Goal: Information Seeking & Learning: Learn about a topic

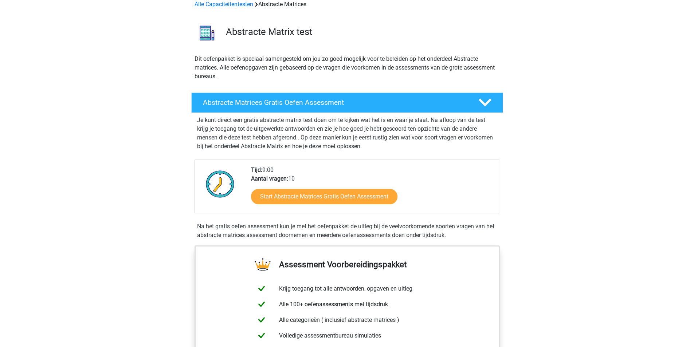
scroll to position [73, 0]
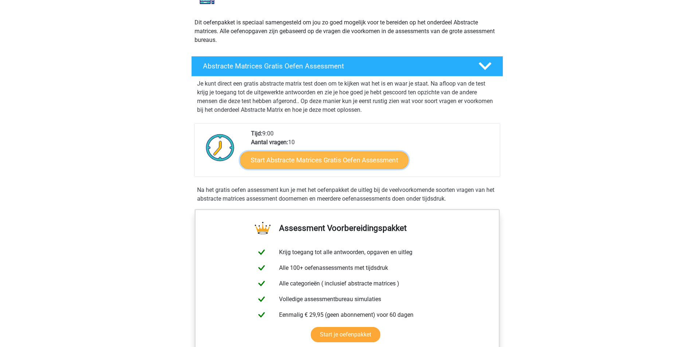
click at [312, 161] on link "Start Abstracte Matrices Gratis Oefen Assessment" at bounding box center [324, 159] width 168 height 17
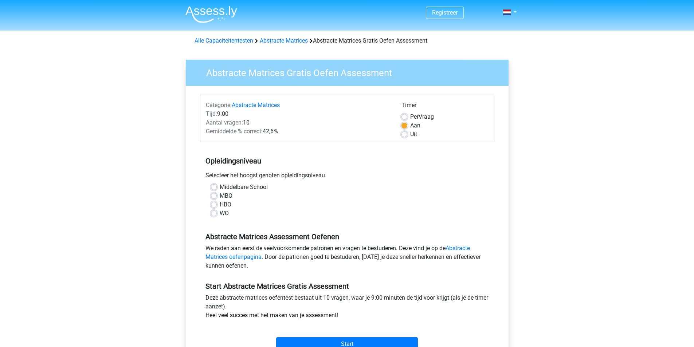
click at [220, 197] on label "MBO" at bounding box center [226, 196] width 13 height 9
click at [216, 197] on input "MBO" at bounding box center [214, 195] width 6 height 7
radio input "true"
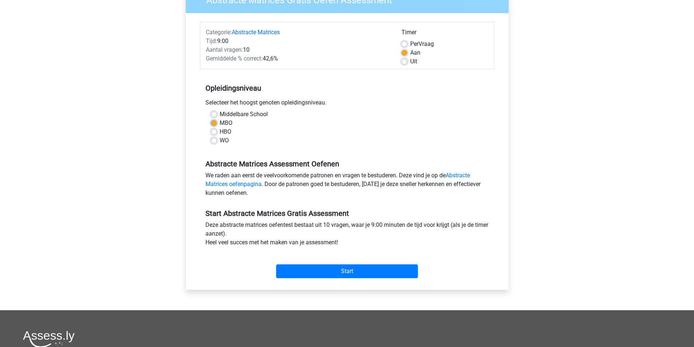
scroll to position [109, 0]
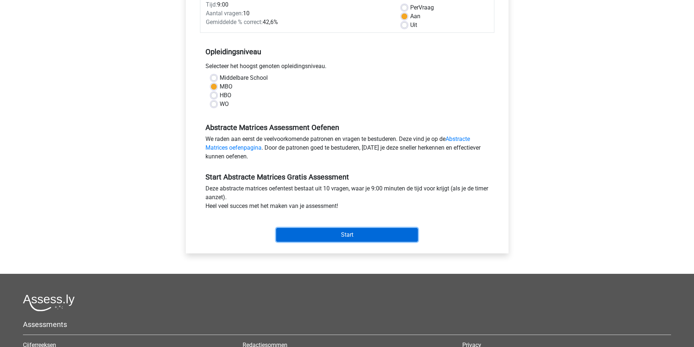
click at [326, 231] on input "Start" at bounding box center [347, 235] width 142 height 14
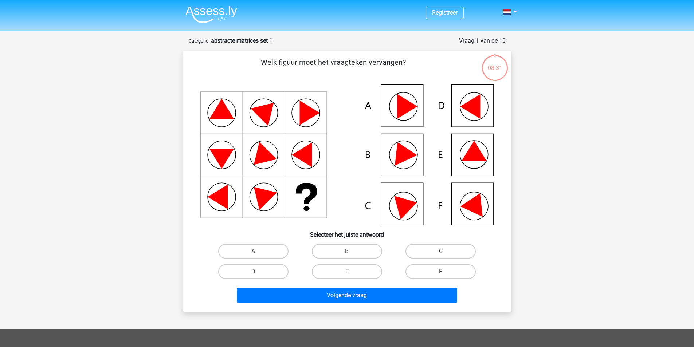
click at [472, 150] on icon at bounding box center [474, 151] width 25 height 20
click at [352, 269] on label "E" at bounding box center [347, 272] width 70 height 15
click at [352, 272] on input "E" at bounding box center [349, 274] width 5 height 5
radio input "true"
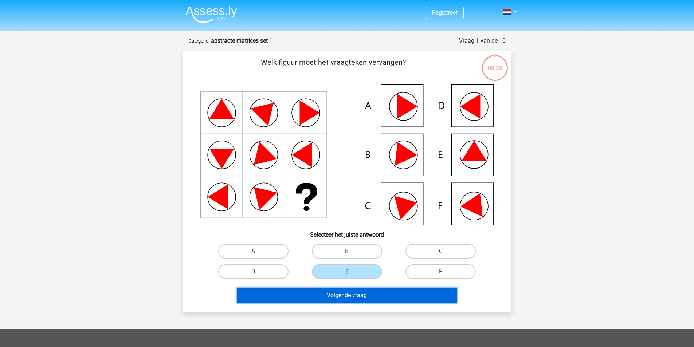
click at [350, 295] on button "Volgende vraag" at bounding box center [347, 295] width 220 height 15
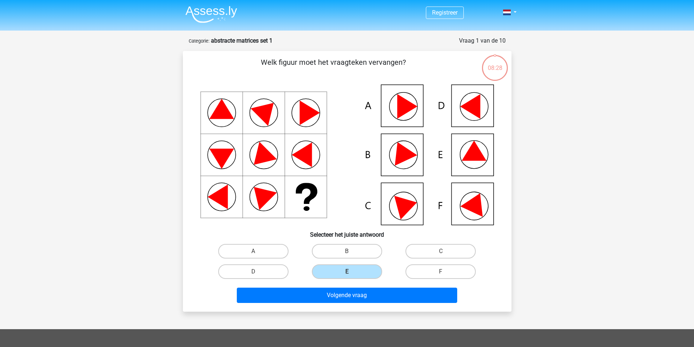
scroll to position [36, 0]
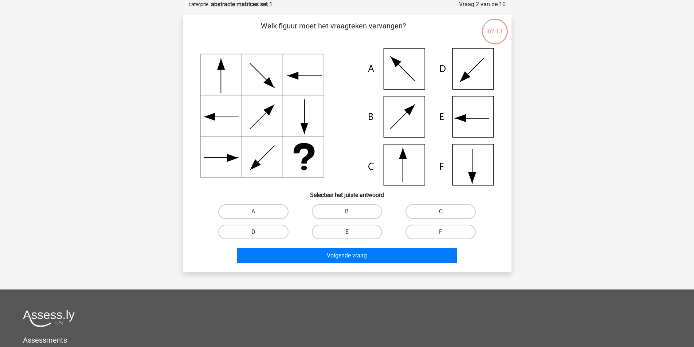
click at [409, 207] on label "C" at bounding box center [441, 211] width 70 height 15
click at [441, 212] on input "C" at bounding box center [443, 214] width 5 height 5
radio input "true"
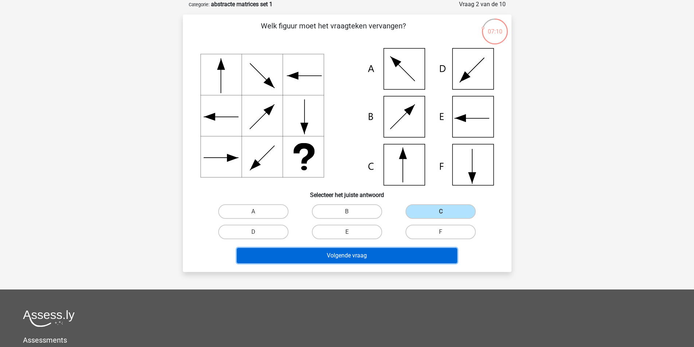
click at [337, 252] on button "Volgende vraag" at bounding box center [347, 255] width 220 height 15
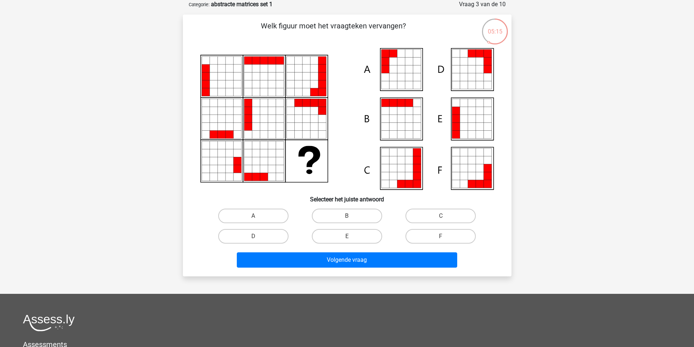
click at [387, 62] on icon at bounding box center [385, 62] width 8 height 8
click at [242, 218] on label "A" at bounding box center [253, 216] width 70 height 15
click at [253, 218] on input "A" at bounding box center [255, 218] width 5 height 5
radio input "true"
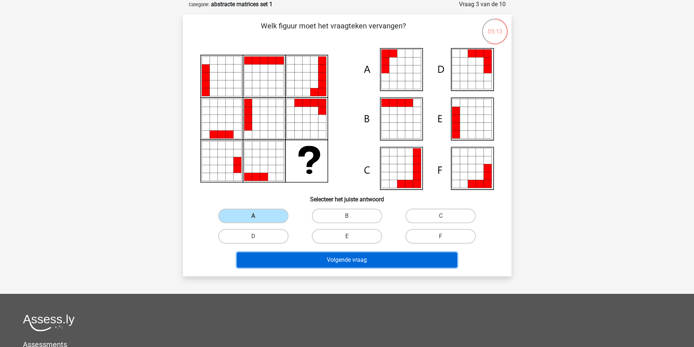
click at [302, 261] on button "Volgende vraag" at bounding box center [347, 259] width 220 height 15
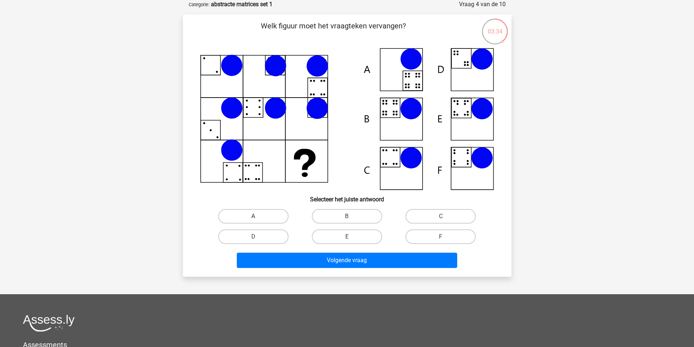
click at [240, 215] on label "A" at bounding box center [253, 216] width 70 height 15
click at [253, 216] on input "A" at bounding box center [255, 218] width 5 height 5
radio input "true"
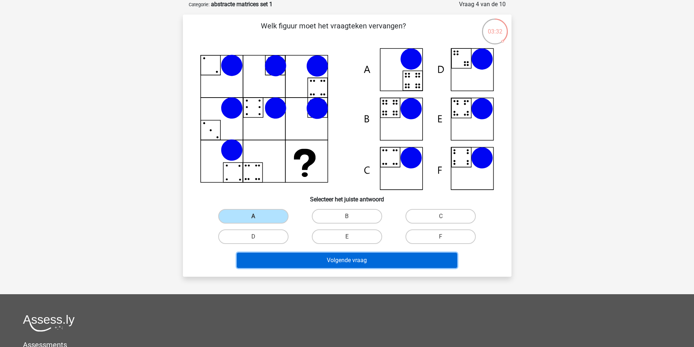
click at [349, 261] on button "Volgende vraag" at bounding box center [347, 260] width 220 height 15
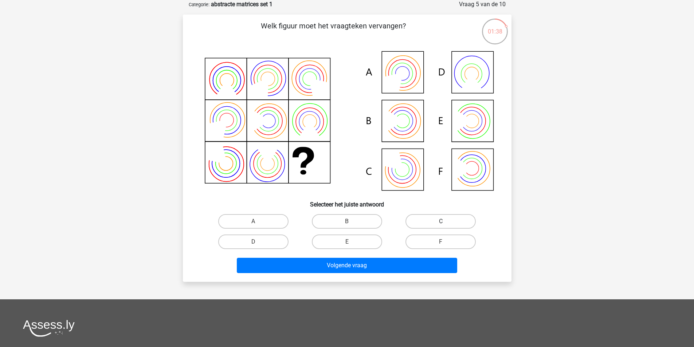
click at [438, 219] on label "C" at bounding box center [441, 221] width 70 height 15
click at [441, 222] on input "C" at bounding box center [443, 224] width 5 height 5
radio input "true"
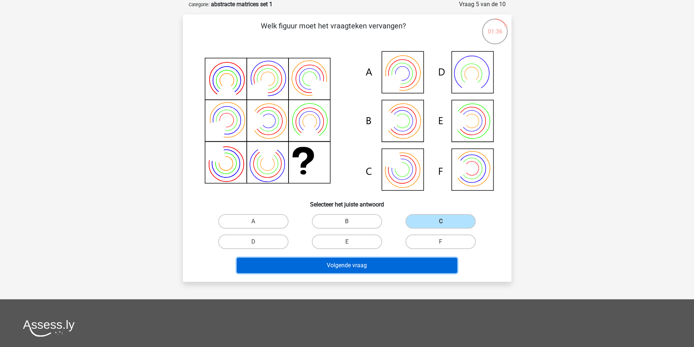
click at [337, 262] on button "Volgende vraag" at bounding box center [347, 265] width 220 height 15
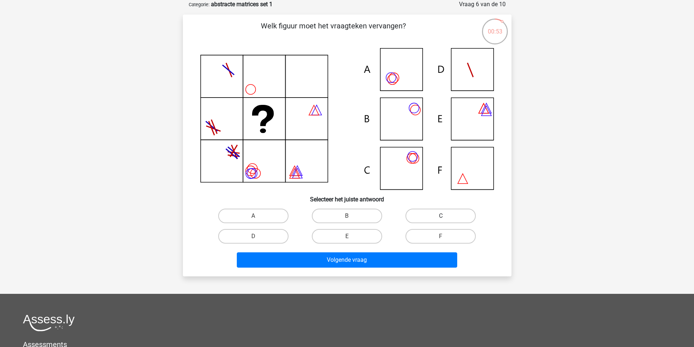
click at [426, 213] on label "C" at bounding box center [441, 216] width 70 height 15
click at [441, 216] on input "C" at bounding box center [443, 218] width 5 height 5
radio input "true"
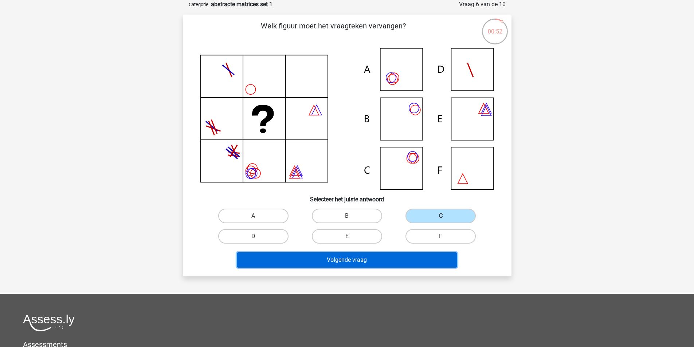
click at [375, 257] on button "Volgende vraag" at bounding box center [347, 259] width 220 height 15
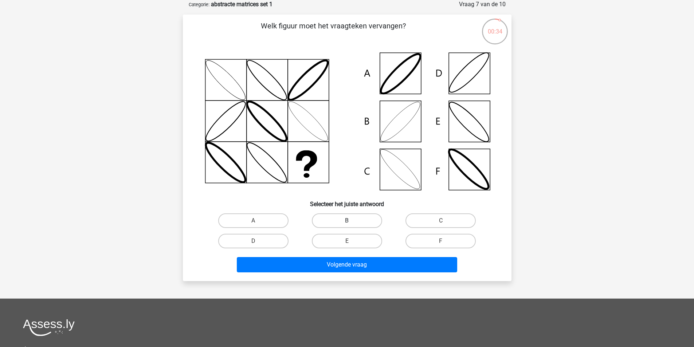
click at [339, 216] on label "B" at bounding box center [347, 220] width 70 height 15
click at [347, 221] on input "B" at bounding box center [349, 223] width 5 height 5
radio input "true"
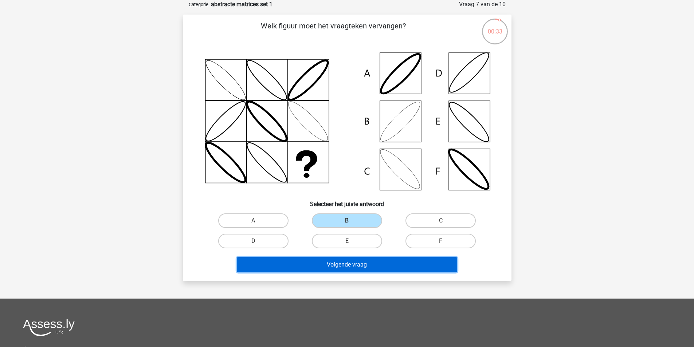
click at [339, 261] on button "Volgende vraag" at bounding box center [347, 264] width 220 height 15
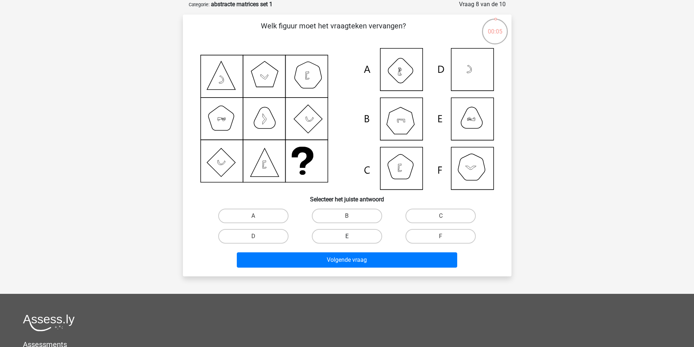
click at [353, 232] on label "E" at bounding box center [347, 236] width 70 height 15
click at [352, 236] on input "E" at bounding box center [349, 238] width 5 height 5
radio input "true"
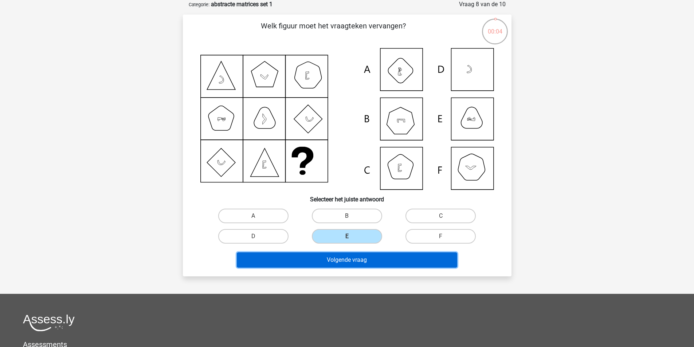
click at [358, 259] on button "Volgende vraag" at bounding box center [347, 259] width 220 height 15
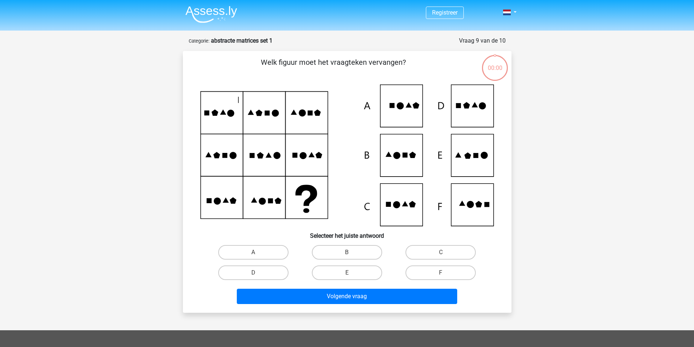
scroll to position [36, 0]
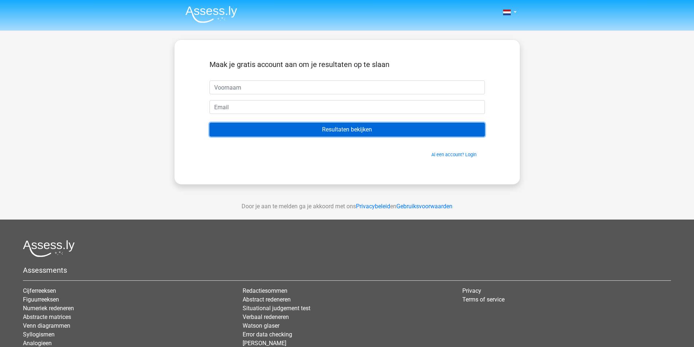
click at [312, 133] on input "Resultaten bekijken" at bounding box center [346, 130] width 275 height 14
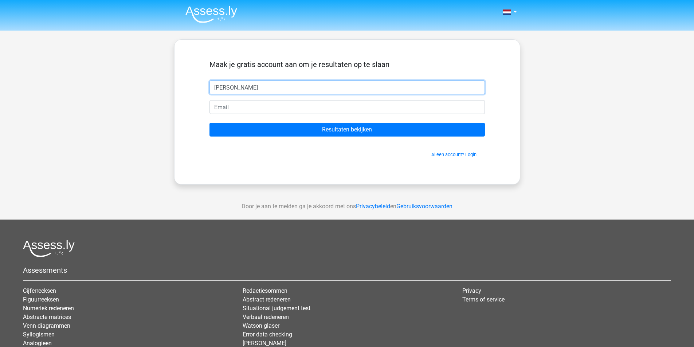
type input "[PERSON_NAME]"
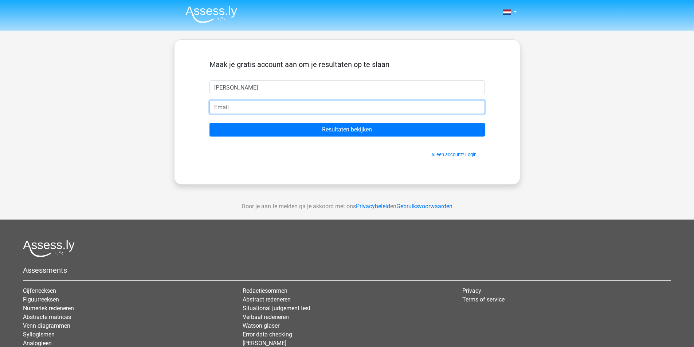
click at [310, 107] on input "email" at bounding box center [346, 107] width 275 height 14
click at [209, 123] on input "Resultaten bekijken" at bounding box center [346, 130] width 275 height 14
drag, startPoint x: 258, startPoint y: 107, endPoint x: 268, endPoint y: 113, distance: 11.1
click at [259, 107] on input "narinder.jagroep2hotmail.nl" at bounding box center [346, 107] width 275 height 14
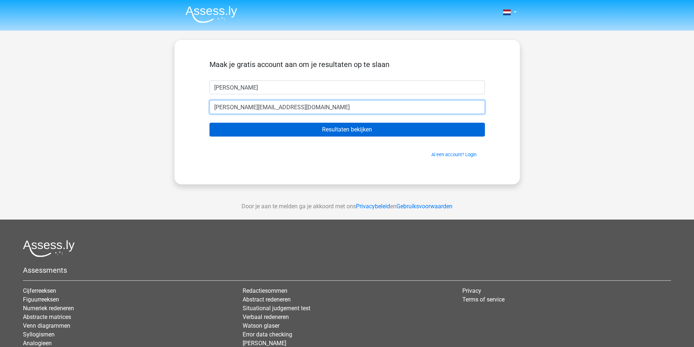
type input "[EMAIL_ADDRESS][DOMAIN_NAME]"
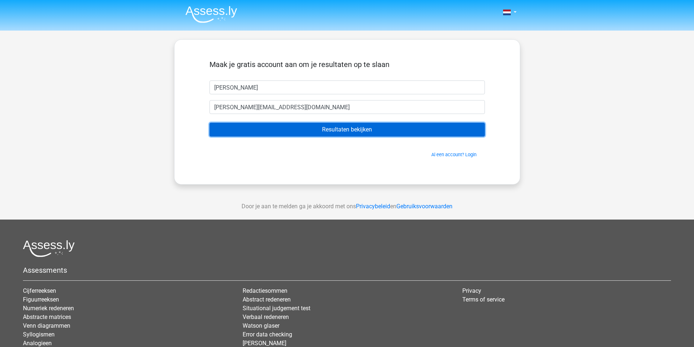
click at [283, 124] on input "Resultaten bekijken" at bounding box center [346, 130] width 275 height 14
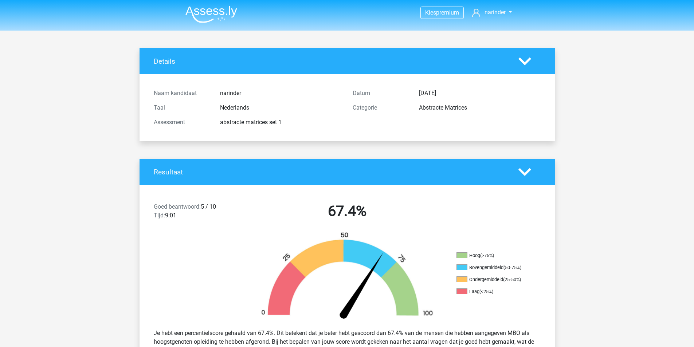
scroll to position [36, 0]
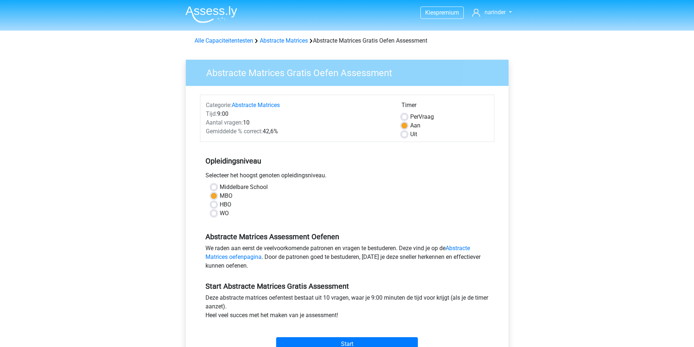
scroll to position [109, 0]
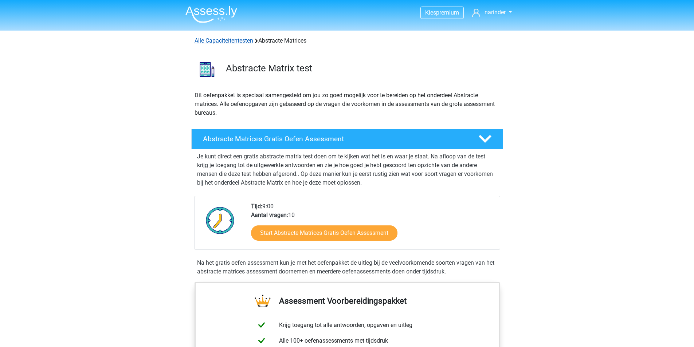
click at [213, 40] on link "Alle Capaciteitentesten" at bounding box center [224, 40] width 59 height 7
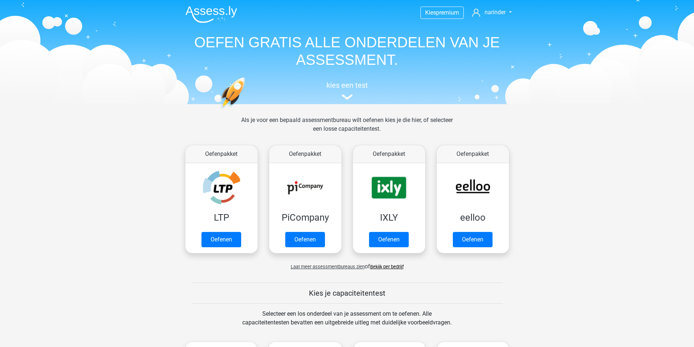
scroll to position [310, 0]
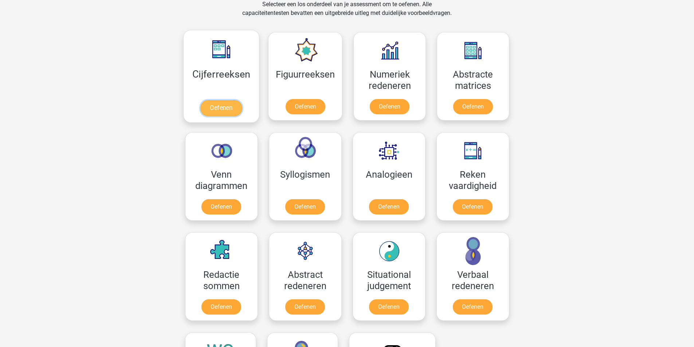
click at [225, 106] on link "Oefenen" at bounding box center [221, 108] width 42 height 16
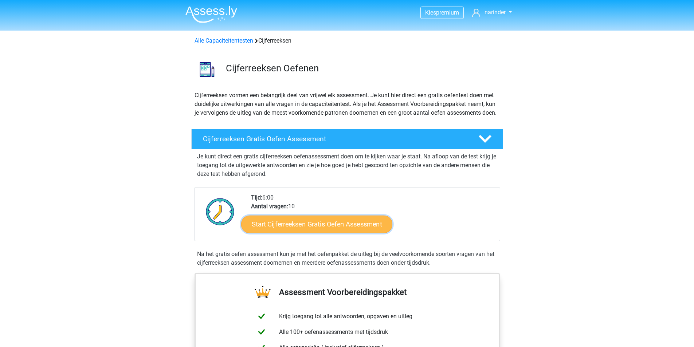
click at [309, 230] on link "Start Cijferreeksen Gratis Oefen Assessment" at bounding box center [316, 223] width 151 height 17
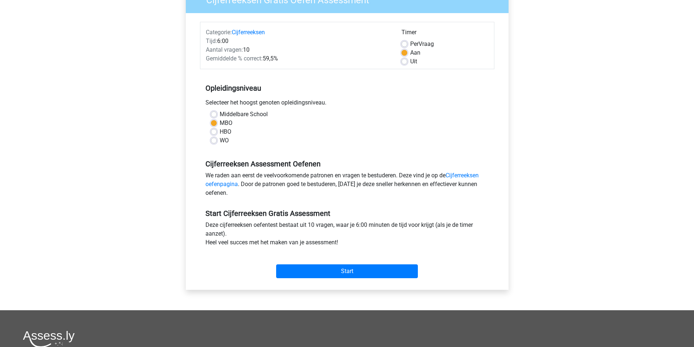
scroll to position [109, 0]
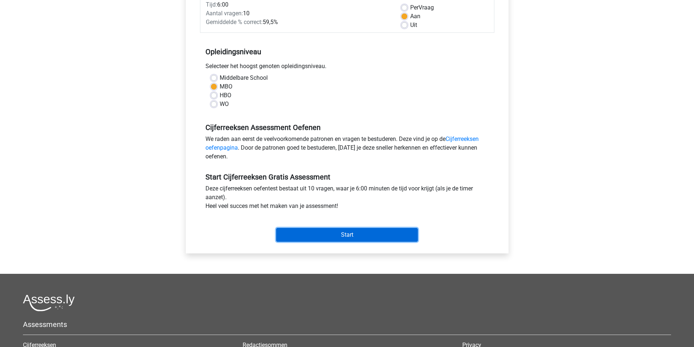
click at [351, 234] on input "Start" at bounding box center [347, 235] width 142 height 14
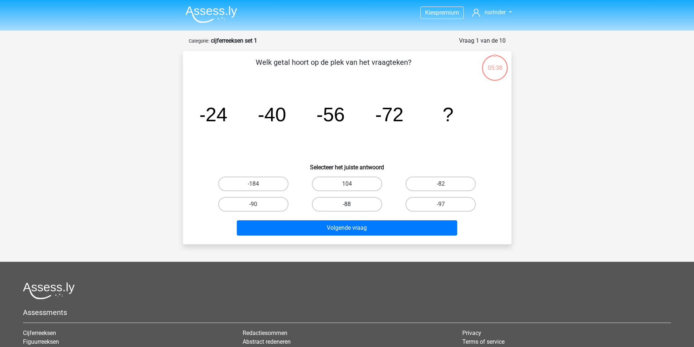
click at [340, 201] on label "-88" at bounding box center [347, 204] width 70 height 15
click at [347, 204] on input "-88" at bounding box center [349, 206] width 5 height 5
radio input "true"
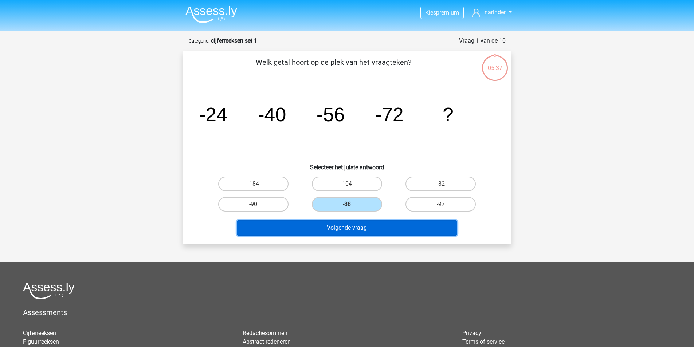
click at [351, 229] on button "Volgende vraag" at bounding box center [347, 227] width 220 height 15
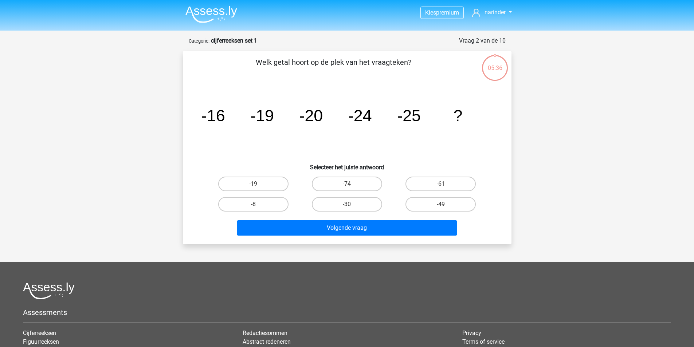
scroll to position [36, 0]
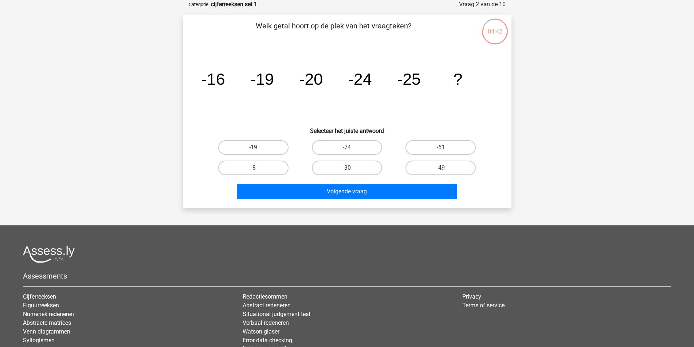
click at [357, 168] on label "-30" at bounding box center [347, 168] width 70 height 15
click at [352, 168] on input "-30" at bounding box center [349, 170] width 5 height 5
radio input "true"
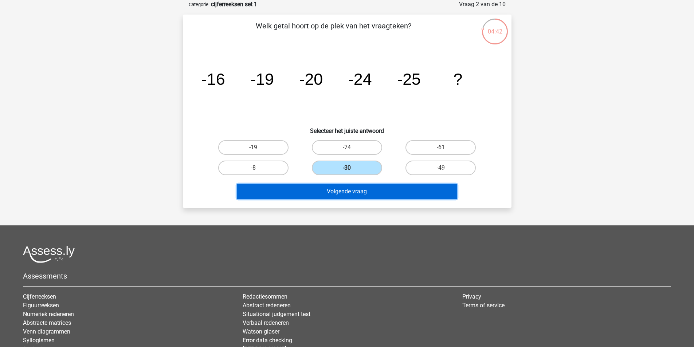
click at [355, 194] on button "Volgende vraag" at bounding box center [347, 191] width 220 height 15
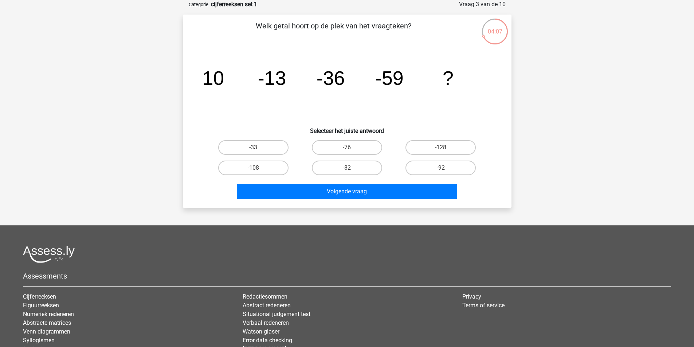
click at [349, 170] on input "-82" at bounding box center [349, 170] width 5 height 5
radio input "true"
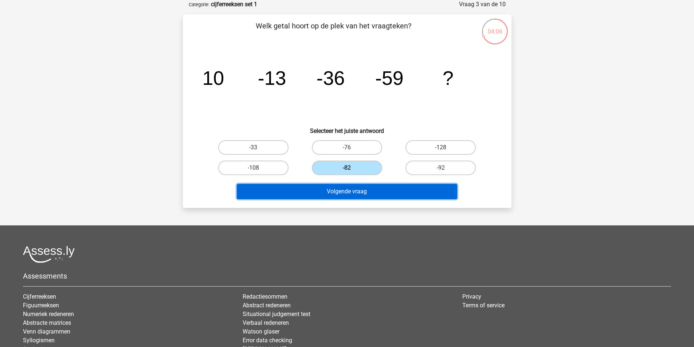
click at [356, 189] on button "Volgende vraag" at bounding box center [347, 191] width 220 height 15
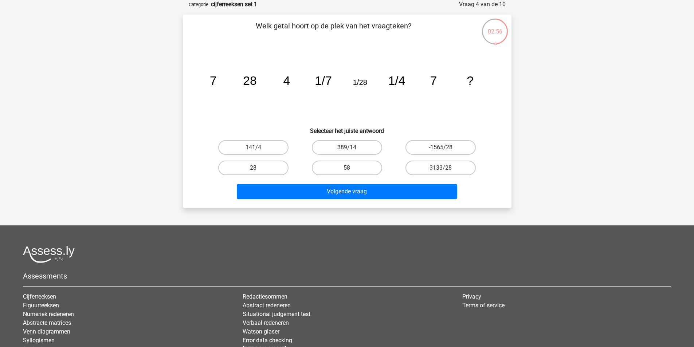
click at [277, 170] on label "28" at bounding box center [253, 168] width 70 height 15
click at [258, 170] on input "28" at bounding box center [255, 170] width 5 height 5
radio input "true"
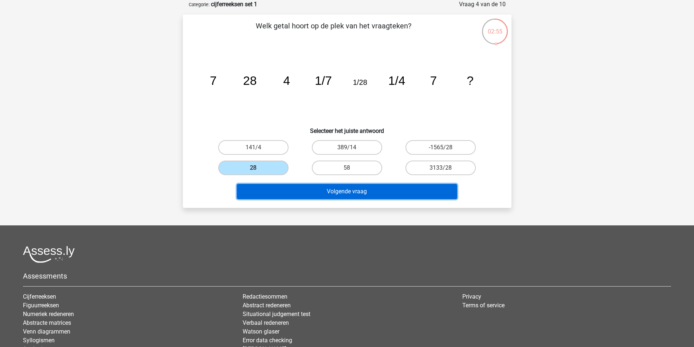
click at [301, 187] on button "Volgende vraag" at bounding box center [347, 191] width 220 height 15
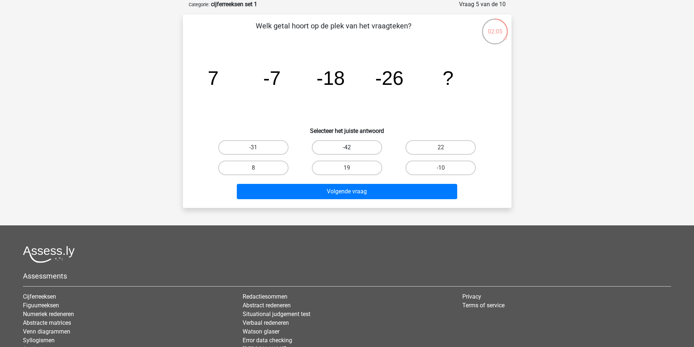
click at [348, 146] on label "-42" at bounding box center [347, 147] width 70 height 15
click at [348, 148] on input "-42" at bounding box center [349, 150] width 5 height 5
radio input "true"
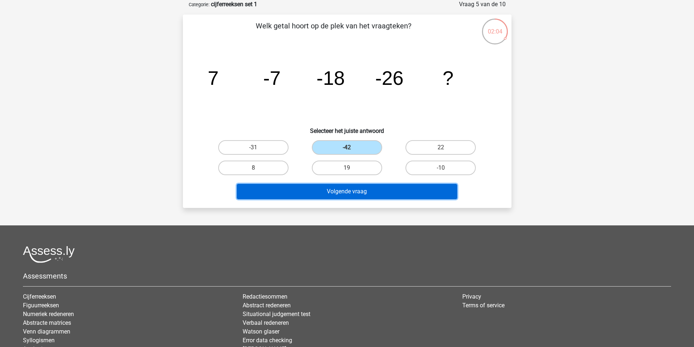
click at [355, 191] on button "Volgende vraag" at bounding box center [347, 191] width 220 height 15
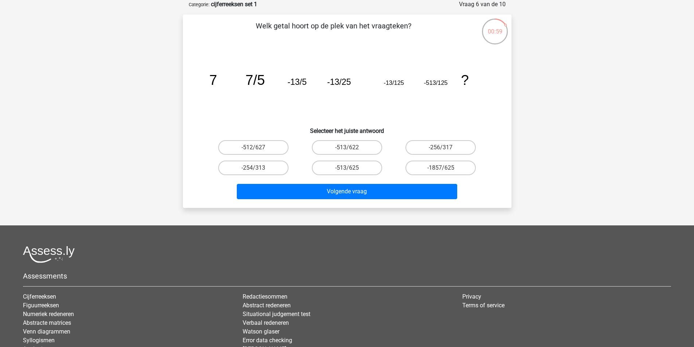
drag, startPoint x: 341, startPoint y: 170, endPoint x: 348, endPoint y: 170, distance: 6.6
click at [344, 169] on label "-513/625" at bounding box center [347, 168] width 70 height 15
click at [347, 169] on input "-513/625" at bounding box center [349, 170] width 5 height 5
radio input "true"
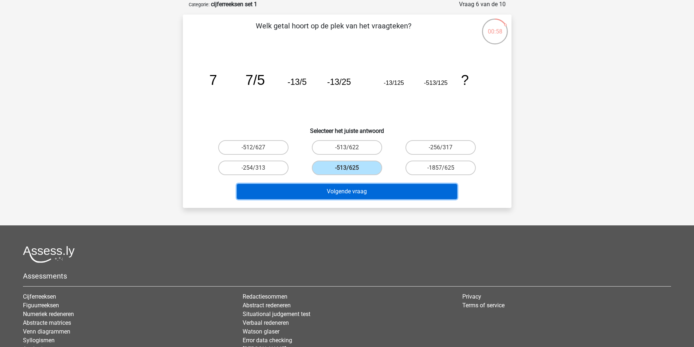
click at [361, 192] on button "Volgende vraag" at bounding box center [347, 191] width 220 height 15
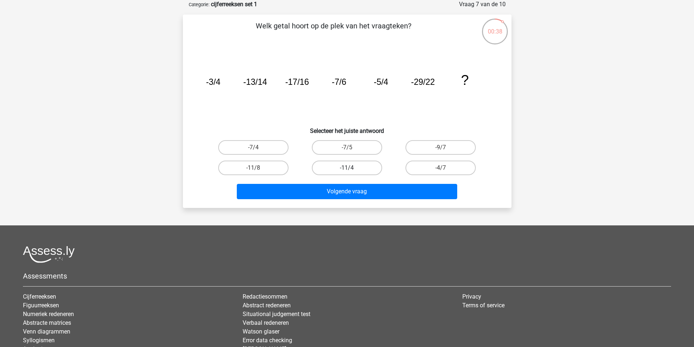
click at [331, 169] on label "-11/4" at bounding box center [347, 168] width 70 height 15
click at [347, 169] on input "-11/4" at bounding box center [349, 170] width 5 height 5
radio input "true"
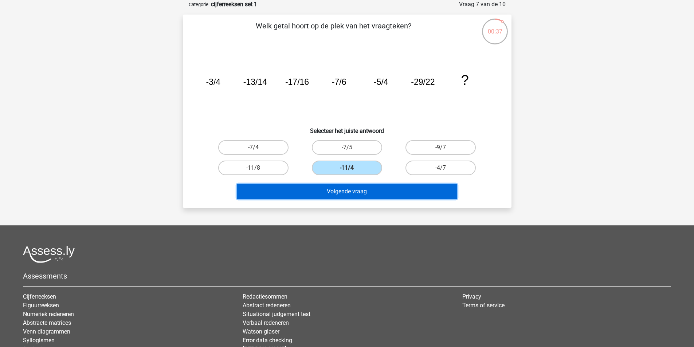
click at [338, 189] on button "Volgende vraag" at bounding box center [347, 191] width 220 height 15
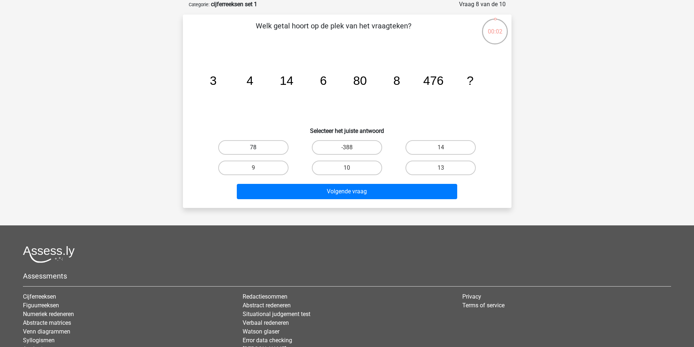
click at [273, 150] on label "78" at bounding box center [253, 147] width 70 height 15
click at [258, 150] on input "78" at bounding box center [255, 150] width 5 height 5
radio input "true"
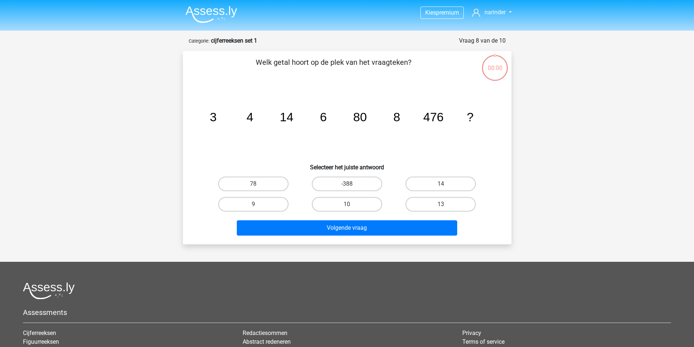
scroll to position [36, 0]
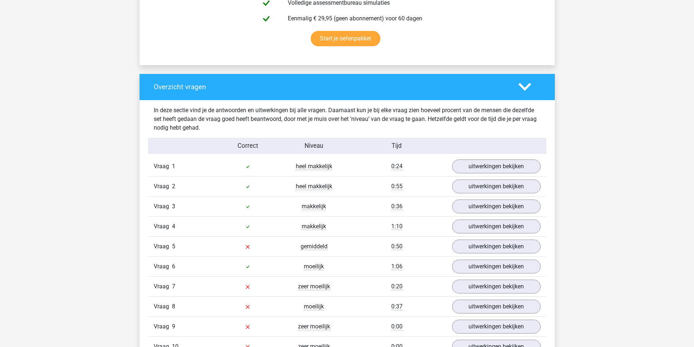
scroll to position [510, 0]
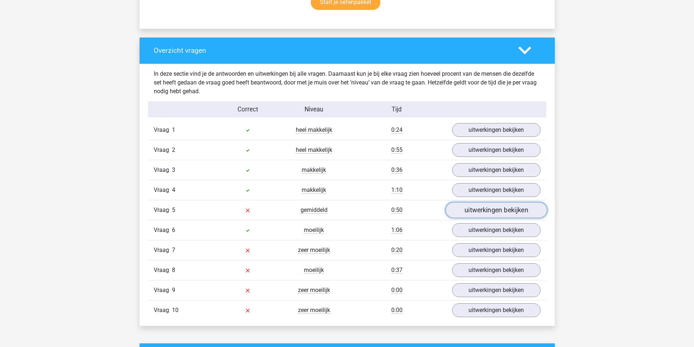
click at [477, 211] on link "uitwerkingen bekijken" at bounding box center [496, 210] width 102 height 16
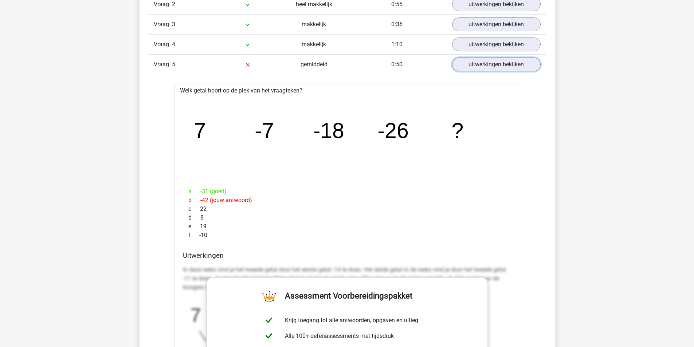
scroll to position [619, 0]
